Goal: Download file/media

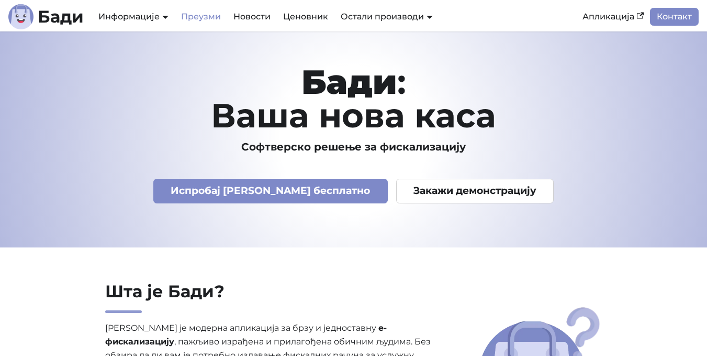
click at [204, 16] on link "Преузми" at bounding box center [201, 17] width 52 height 18
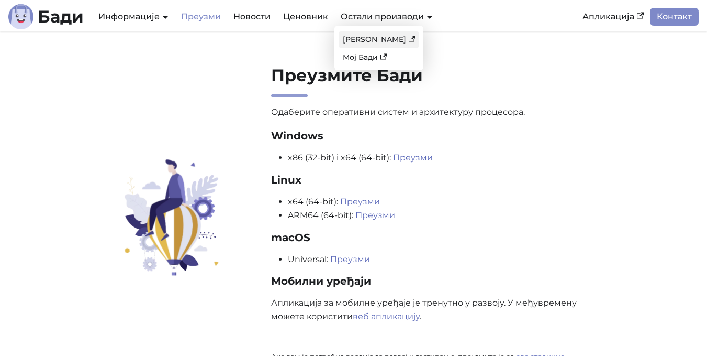
click at [367, 39] on link "[PERSON_NAME]" at bounding box center [379, 39] width 81 height 16
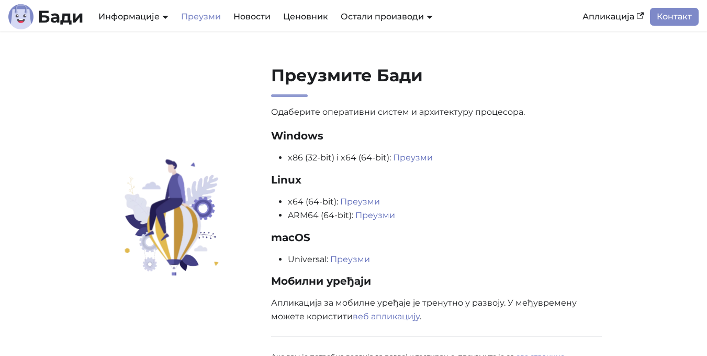
click at [413, 159] on link "Преузми" at bounding box center [413, 157] width 40 height 10
click at [556, 231] on h3 "macOS" at bounding box center [436, 237] width 331 height 13
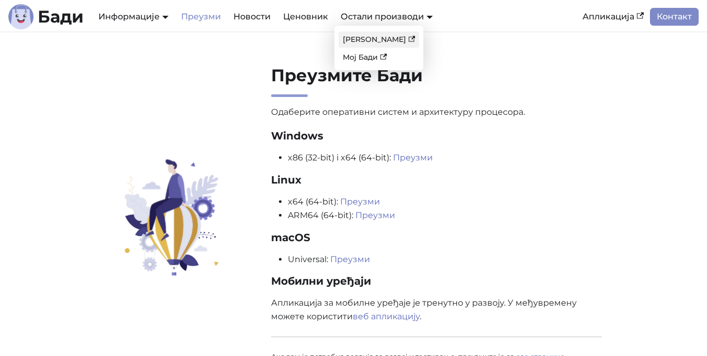
click at [375, 38] on link "[PERSON_NAME]" at bounding box center [379, 39] width 81 height 16
